Goal: Task Accomplishment & Management: Manage account settings

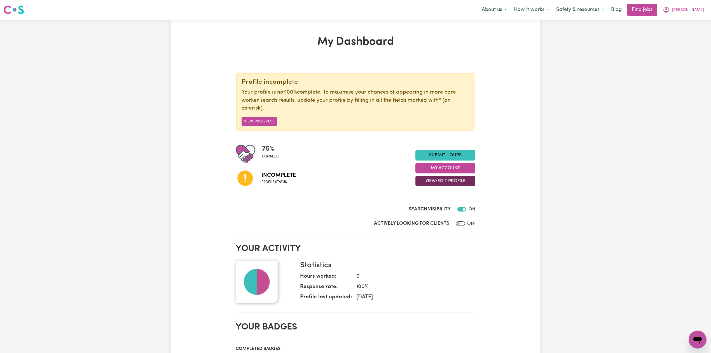
click at [422, 177] on button "View/Edit Profile" at bounding box center [445, 180] width 60 height 11
click at [425, 204] on link "Edit Profile" at bounding box center [441, 206] width 52 height 11
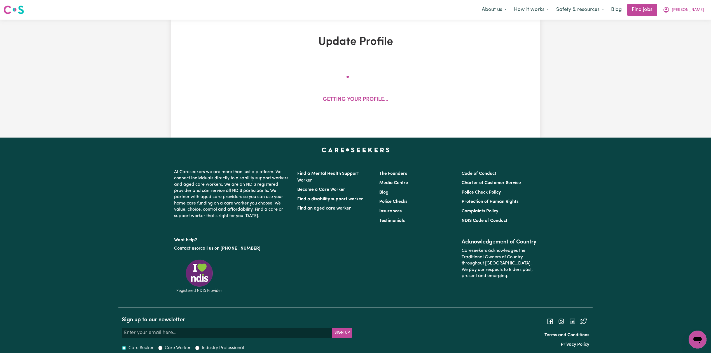
select select "[DEMOGRAPHIC_DATA]"
select select "[DEMOGRAPHIC_DATA] Citizen"
select select "Studying a healthcare related degree or qualification"
select select "50"
select select "60"
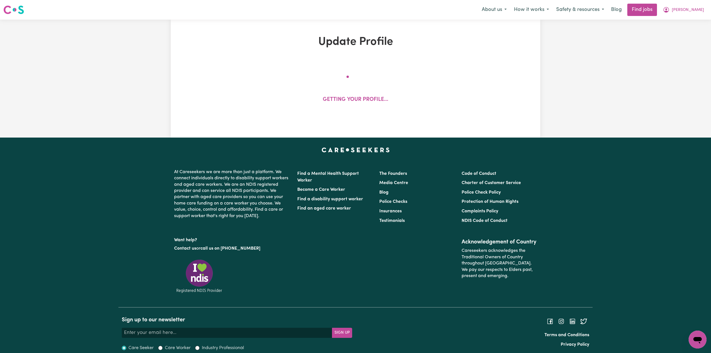
select select "72"
select select "89"
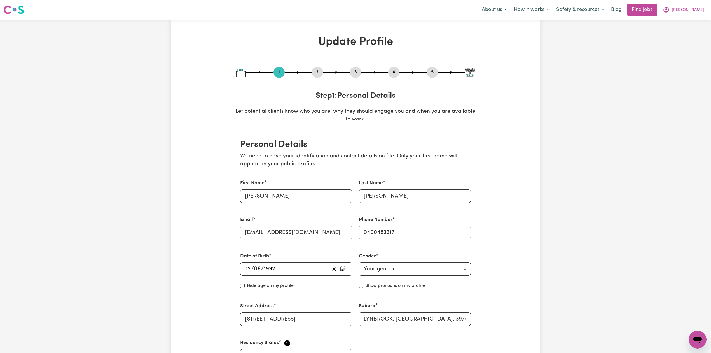
click at [318, 73] on button "2" at bounding box center [317, 72] width 11 height 7
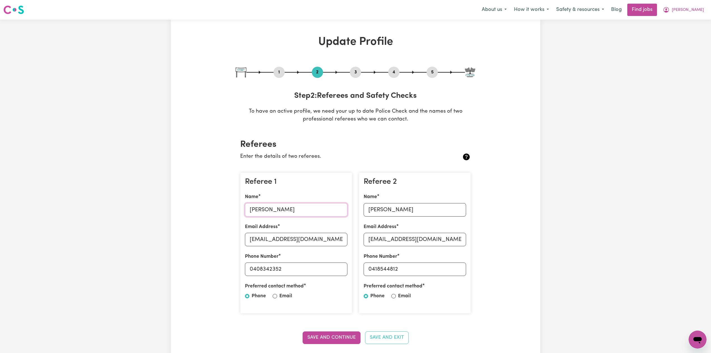
click at [277, 213] on input "[PERSON_NAME]" at bounding box center [296, 209] width 102 height 13
click at [262, 238] on input "[EMAIL_ADDRESS][DOMAIN_NAME]" at bounding box center [296, 239] width 102 height 13
click at [263, 241] on input "[EMAIL_ADDRESS][DOMAIN_NAME]" at bounding box center [296, 239] width 102 height 13
drag, startPoint x: 254, startPoint y: 267, endPoint x: 336, endPoint y: 267, distance: 82.0
click at [336, 267] on input "0408342352" at bounding box center [296, 268] width 102 height 13
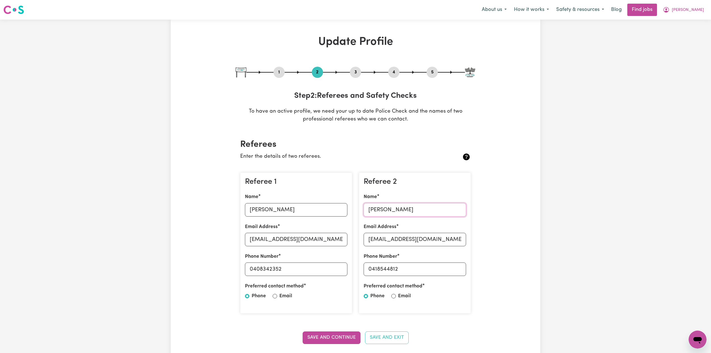
click at [388, 207] on input "[PERSON_NAME]" at bounding box center [414, 209] width 102 height 13
click at [401, 240] on input "[EMAIL_ADDRESS][DOMAIN_NAME]" at bounding box center [414, 239] width 102 height 13
click at [369, 265] on input "0418544812" at bounding box center [414, 268] width 102 height 13
drag, startPoint x: 373, startPoint y: 265, endPoint x: 480, endPoint y: 265, distance: 106.9
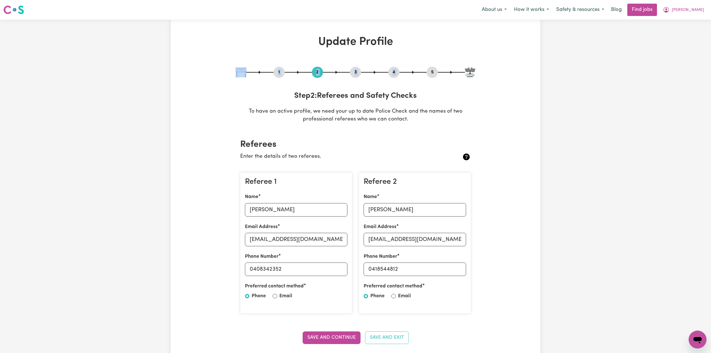
click at [427, 72] on div "1 2 3 4 5" at bounding box center [355, 72] width 239 height 11
click at [428, 72] on button "5" at bounding box center [431, 72] width 11 height 7
select select "I am providing services privately on my own"
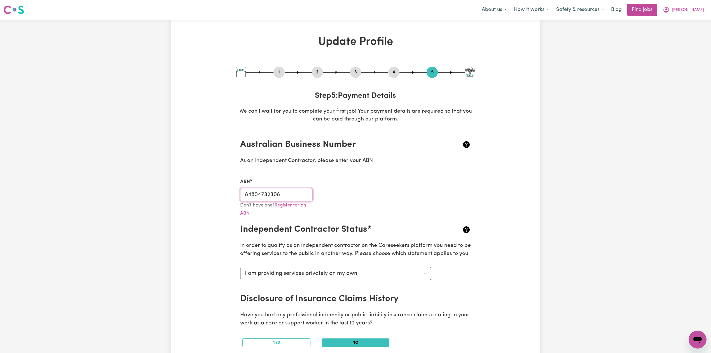
click at [269, 197] on input "84804732308" at bounding box center [276, 194] width 72 height 13
click at [318, 71] on button "2" at bounding box center [317, 72] width 11 height 7
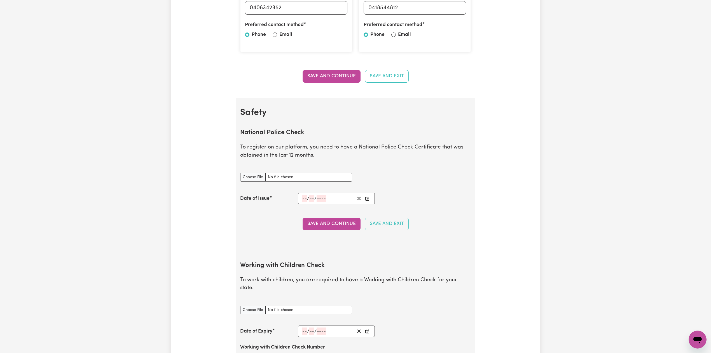
scroll to position [485, 0]
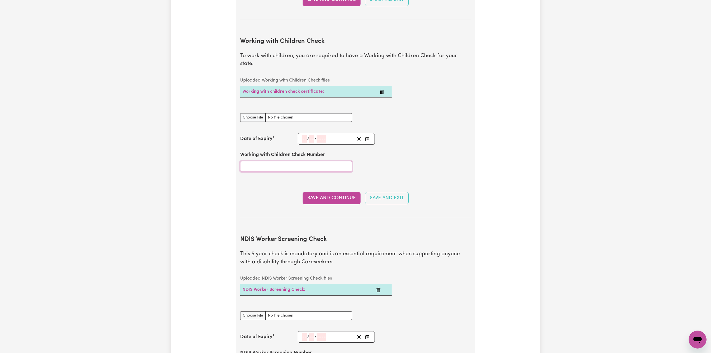
drag, startPoint x: 273, startPoint y: 162, endPoint x: 282, endPoint y: 158, distance: 10.3
click at [273, 162] on input "Working with Children Check Number" at bounding box center [296, 166] width 112 height 11
paste input "3508983A-01"
type input "3508983A-01"
click at [368, 137] on icon "Enter the Date of Expiry of your Working with Children Check" at bounding box center [367, 139] width 4 height 4
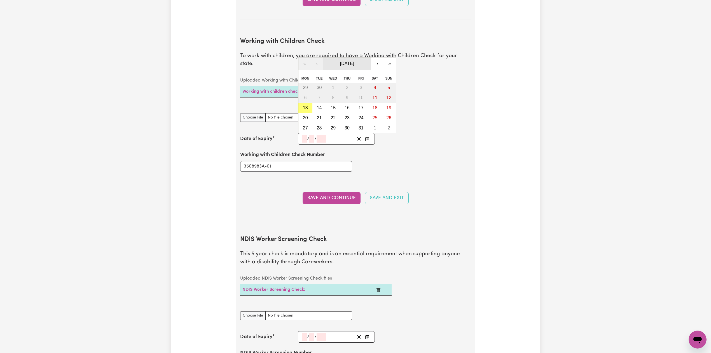
click at [348, 61] on span "[DATE]" at bounding box center [347, 63] width 14 height 5
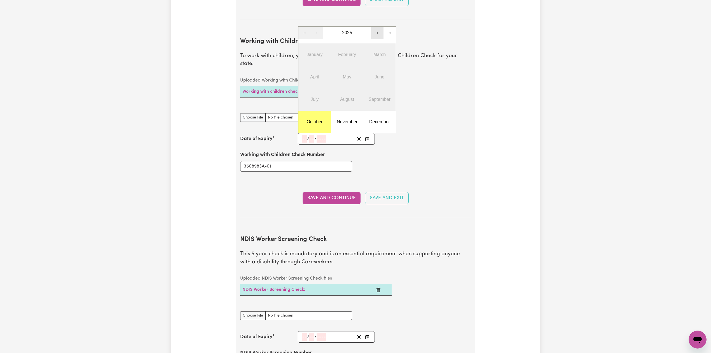
click at [381, 27] on button "›" at bounding box center [377, 33] width 12 height 12
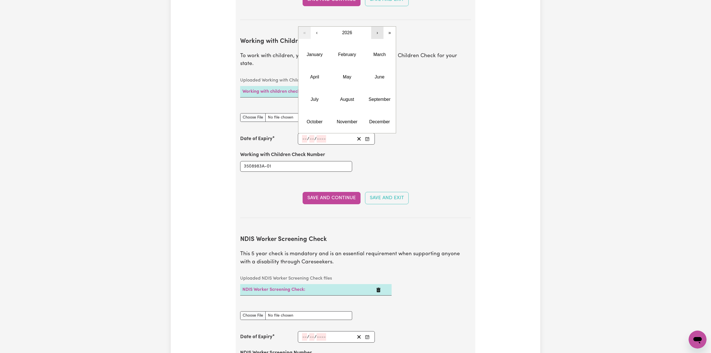
click at [381, 27] on button "›" at bounding box center [377, 33] width 12 height 12
click at [377, 74] on abbr "June" at bounding box center [380, 76] width 10 height 5
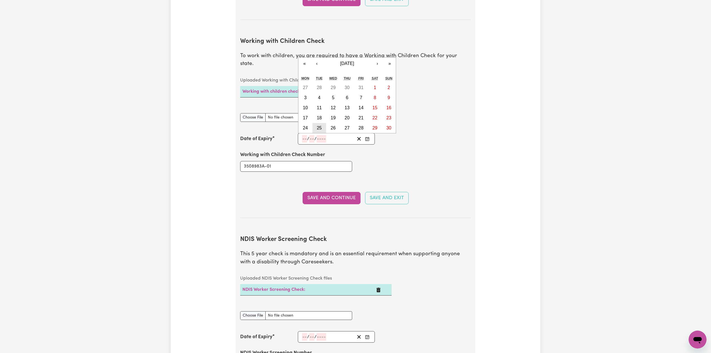
click at [317, 125] on abbr "25" at bounding box center [319, 127] width 5 height 5
type input "[DATE]"
type input "25"
type input "6"
type input "2030"
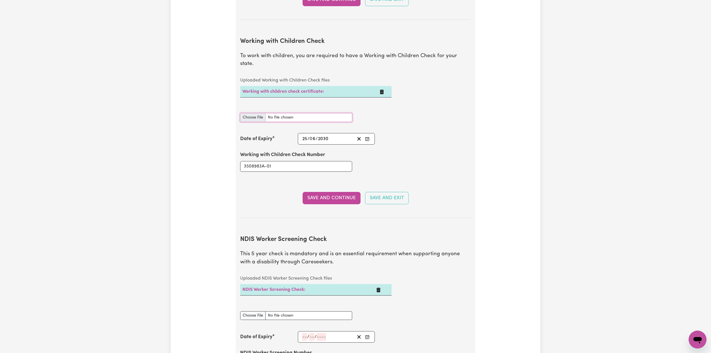
click at [245, 114] on input "Working with Children Check document" at bounding box center [296, 117] width 112 height 9
type input "C:\fakepath\[PERSON_NAME] 3508983A-01 - 25062030.png"
click at [313, 192] on button "Save and Continue" at bounding box center [331, 198] width 58 height 12
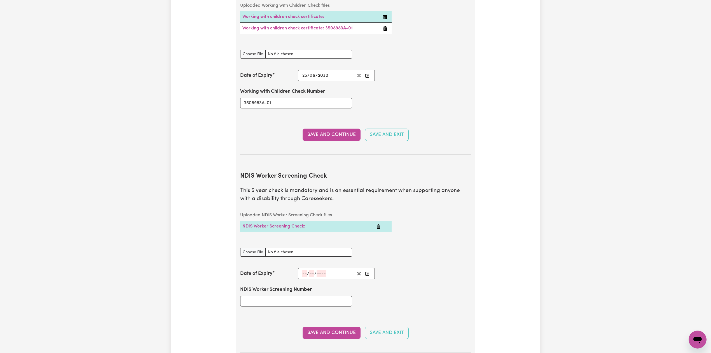
scroll to position [706, 0]
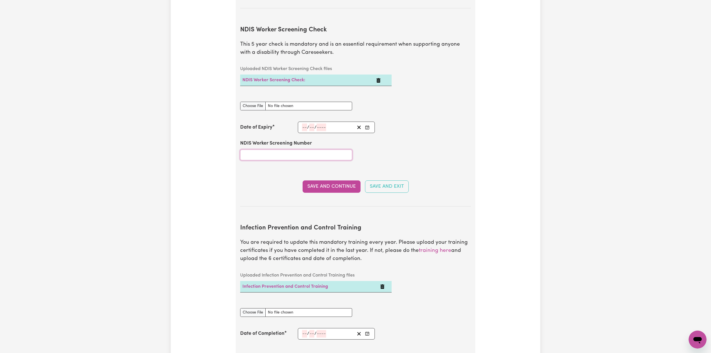
click at [263, 154] on input "NDIS Worker Screening Number" at bounding box center [296, 154] width 112 height 11
paste input "50427266"
type input "50427266"
click at [366, 125] on icon "Enter the Date of Expiry of your NDIS Worker Screening Check" at bounding box center [367, 127] width 4 height 4
click at [347, 50] on span "[DATE]" at bounding box center [347, 52] width 14 height 5
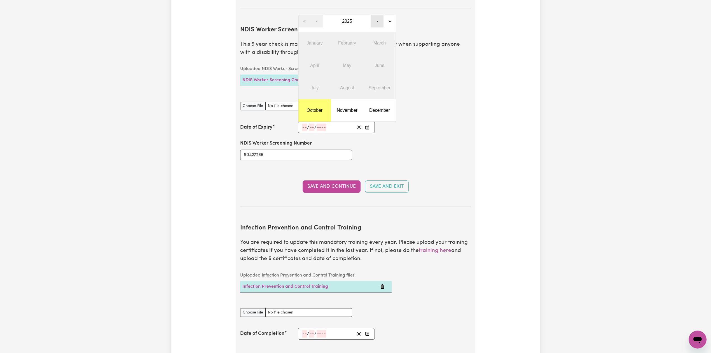
click at [378, 17] on button "›" at bounding box center [377, 21] width 12 height 12
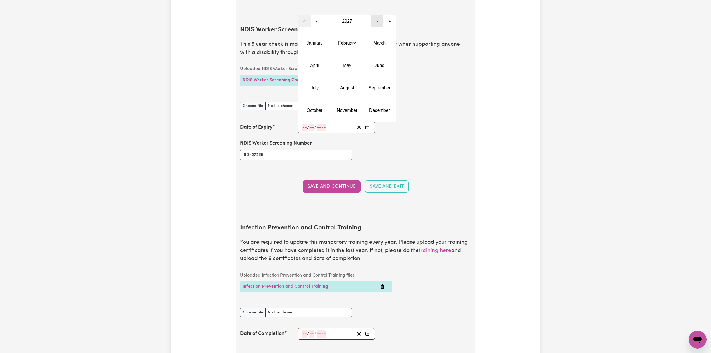
click at [378, 17] on button "›" at bounding box center [377, 21] width 12 height 12
click at [375, 63] on abbr "June" at bounding box center [380, 65] width 10 height 5
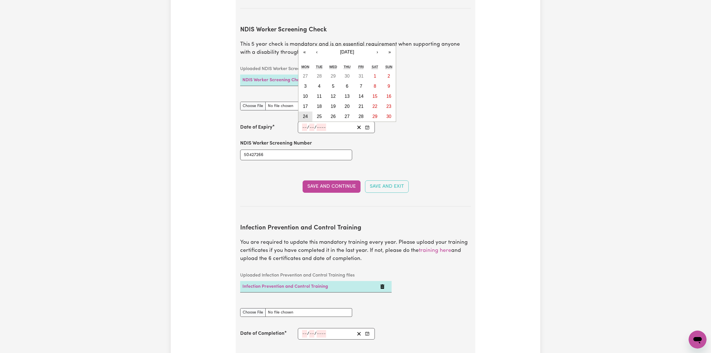
click at [303, 114] on abbr "24" at bounding box center [305, 116] width 5 height 5
type input "[DATE]"
type input "24"
type input "6"
type input "2030"
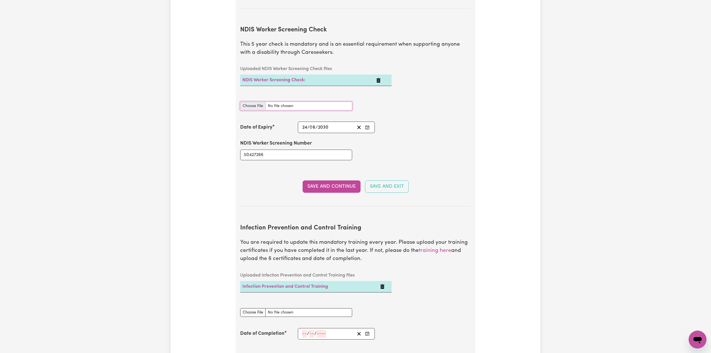
click at [252, 102] on input "NDIS Worker Screening Check document" at bounding box center [296, 106] width 112 height 9
type input "C:\fakepath\[PERSON_NAME] 50427266 - 24062030.png"
click at [314, 184] on button "Save and Continue" at bounding box center [331, 186] width 58 height 12
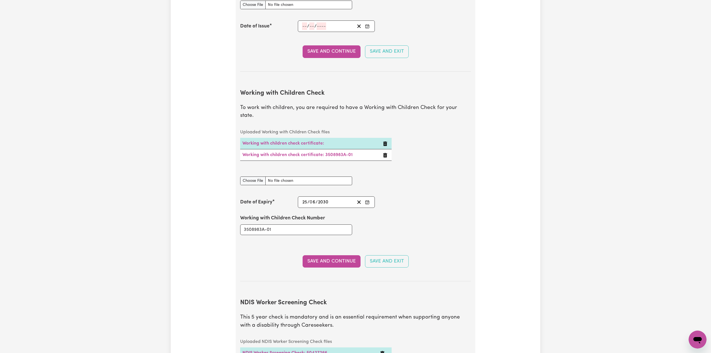
scroll to position [0, 0]
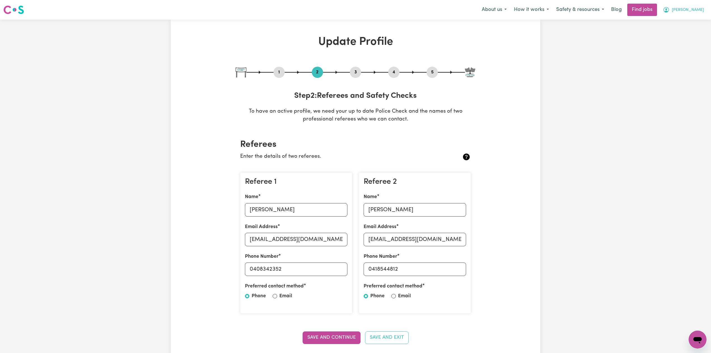
click at [669, 13] on icon "My Account" at bounding box center [666, 9] width 7 height 7
click at [681, 34] on link "My Dashboard" at bounding box center [685, 32] width 44 height 11
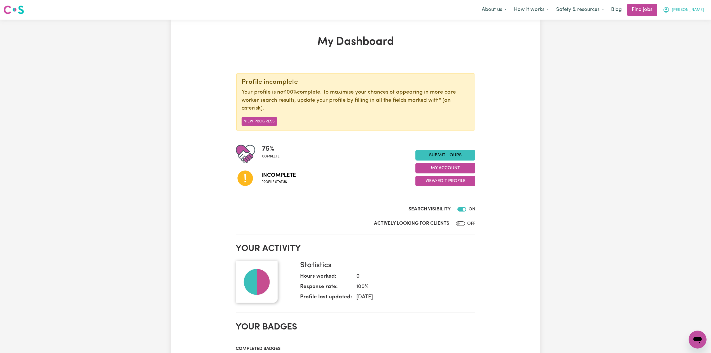
click at [700, 7] on span "[PERSON_NAME]" at bounding box center [687, 10] width 32 height 6
click at [695, 39] on link "Logout" at bounding box center [685, 42] width 44 height 11
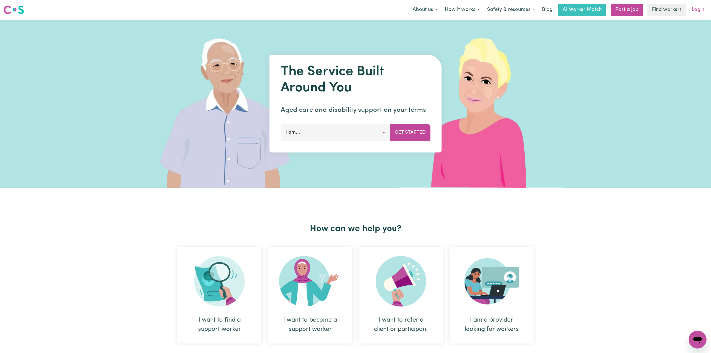
click at [693, 6] on link "Login" at bounding box center [697, 10] width 19 height 12
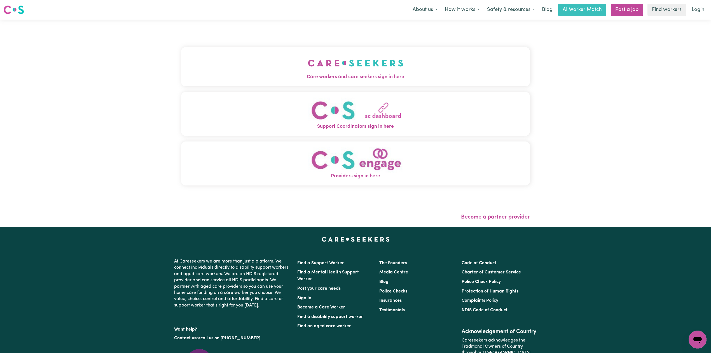
drag, startPoint x: 305, startPoint y: 24, endPoint x: 294, endPoint y: 34, distance: 14.6
click at [304, 24] on div "Care workers and care seekers sign in here Support Coordinators sign in here Pr…" at bounding box center [355, 123] width 355 height 207
click at [267, 72] on button "Care workers and care seekers sign in here" at bounding box center [355, 66] width 349 height 39
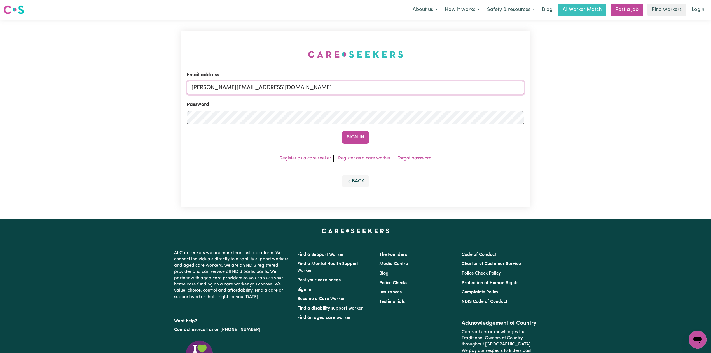
drag, startPoint x: 262, startPoint y: 86, endPoint x: 241, endPoint y: 109, distance: 32.1
click at [262, 86] on input "[PERSON_NAME][EMAIL_ADDRESS][DOMAIN_NAME]" at bounding box center [355, 87] width 337 height 13
drag, startPoint x: 220, startPoint y: 84, endPoint x: 381, endPoint y: 102, distance: 161.9
click at [382, 101] on form "Email address [EMAIL_ADDRESS][DOMAIN_NAME] Password Sign In" at bounding box center [355, 107] width 337 height 72
type input "[EMAIL_ADDRESS][DOMAIN_NAME]"
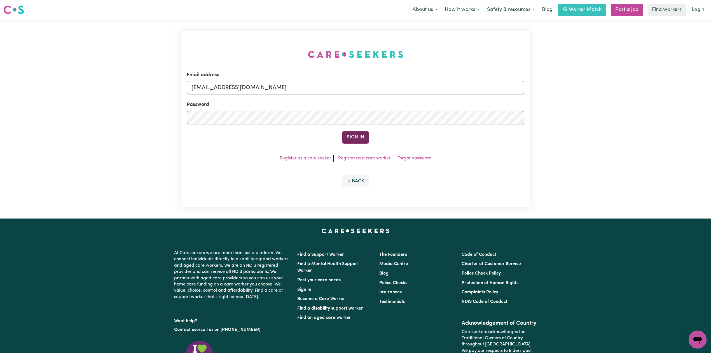
click at [353, 138] on button "Sign In" at bounding box center [355, 137] width 27 height 12
